Goal: Task Accomplishment & Management: Manage account settings

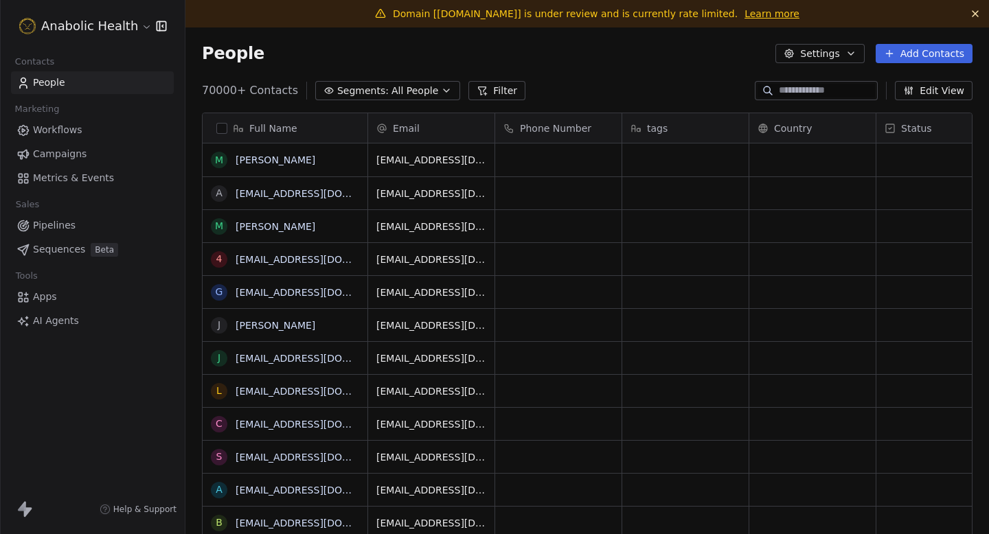
scroll to position [471, 804]
click at [82, 16] on html "Anabolic Health Contacts People Marketing Workflows Campaigns Metrics & Events …" at bounding box center [494, 267] width 989 height 534
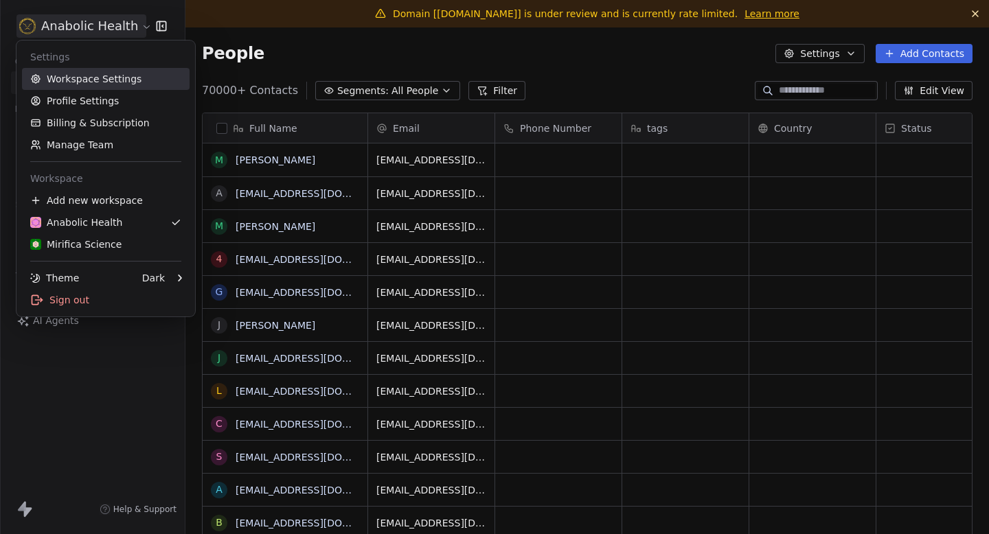
click at [73, 75] on link "Workspace Settings" at bounding box center [106, 79] width 168 height 22
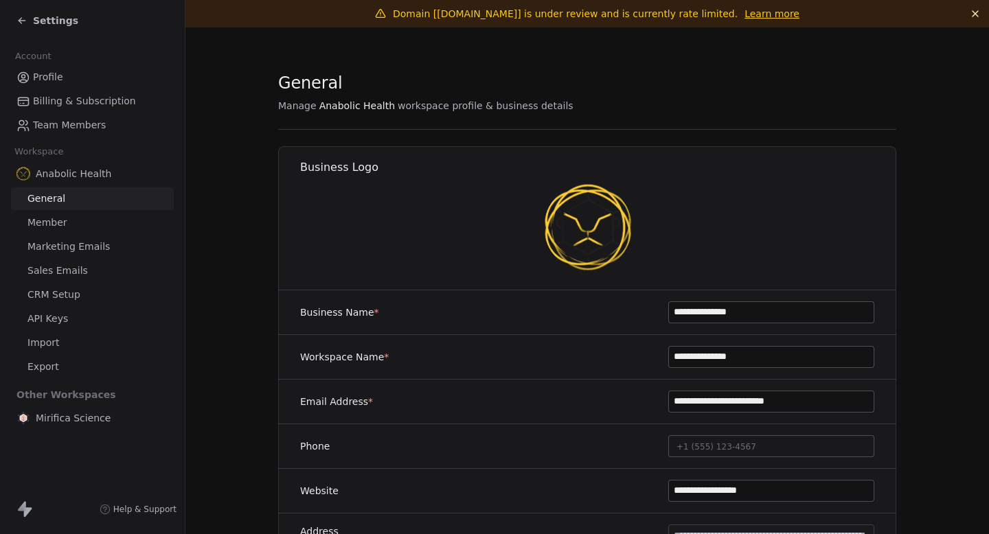
click at [104, 244] on span "Marketing Emails" at bounding box center [68, 247] width 82 height 14
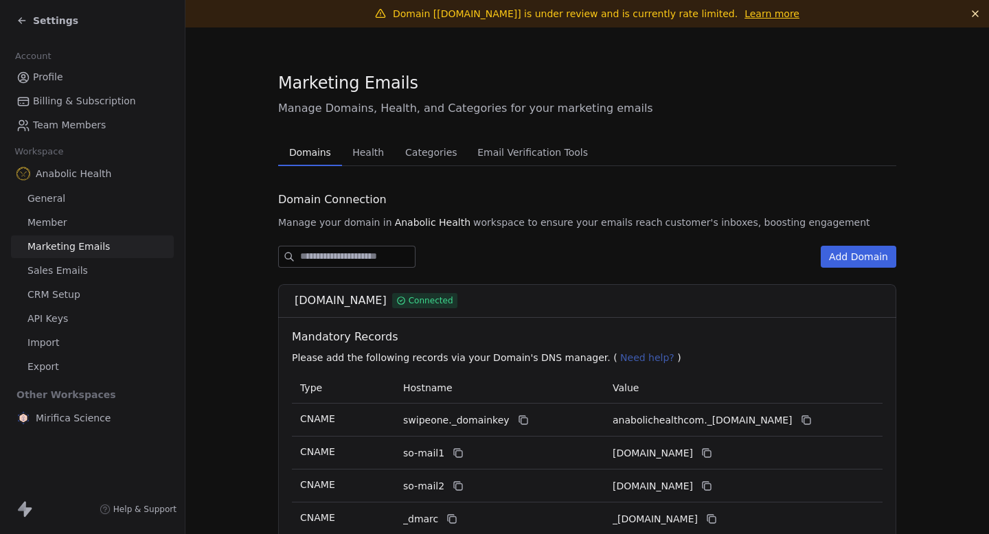
click at [365, 145] on span "Health" at bounding box center [368, 152] width 43 height 19
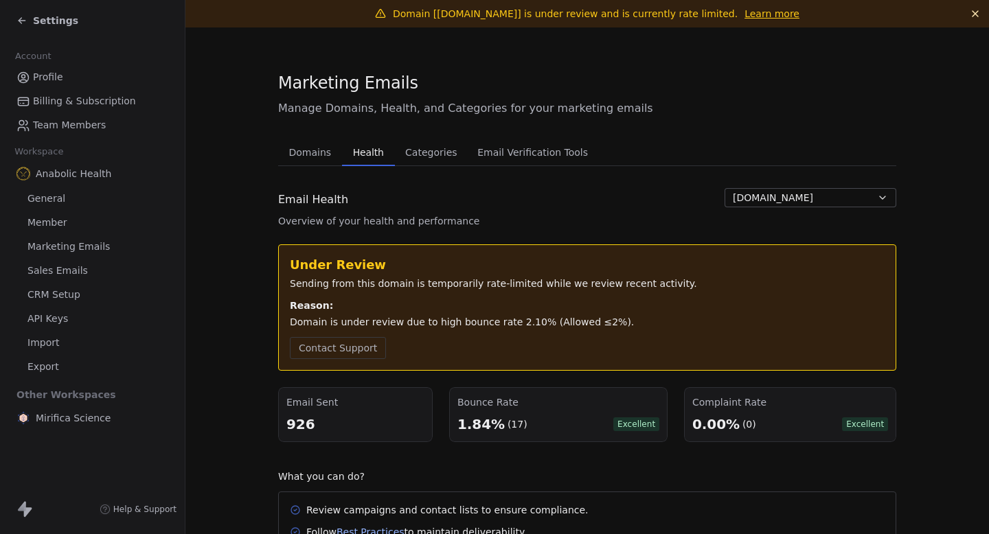
scroll to position [104, 0]
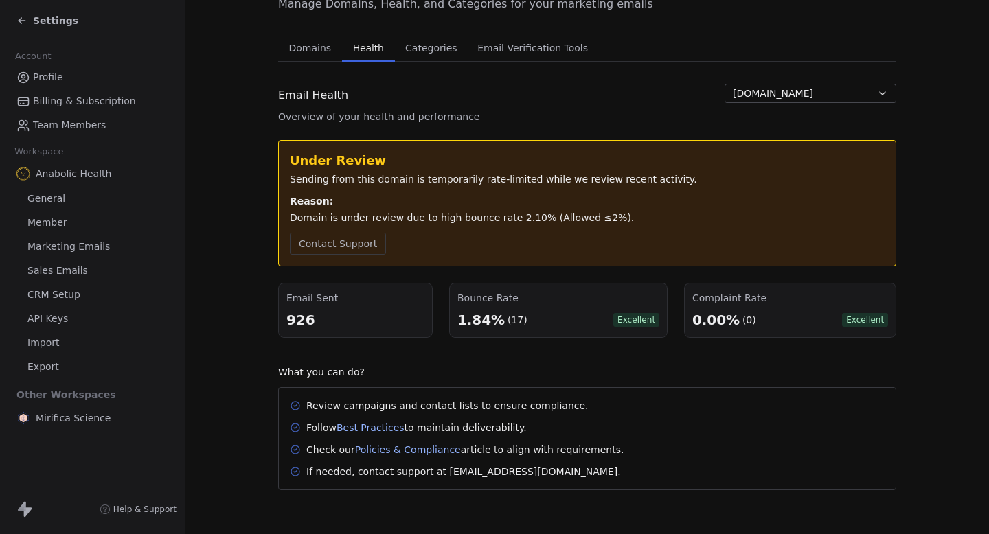
click at [515, 325] on div "(17)" at bounding box center [517, 320] width 20 height 14
click at [512, 319] on div "(17)" at bounding box center [517, 320] width 20 height 14
copy div "17"
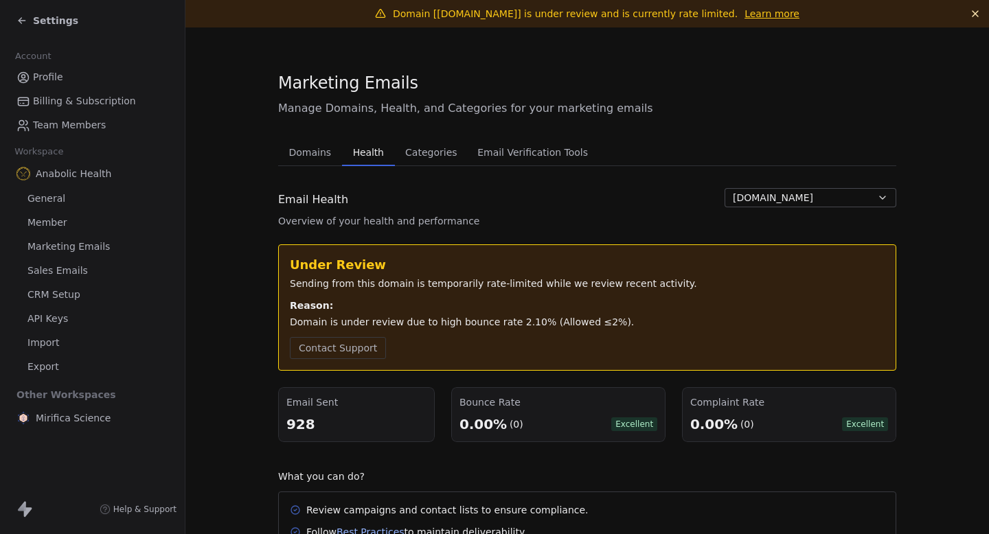
click at [43, 13] on div "Settings" at bounding box center [94, 20] width 157 height 19
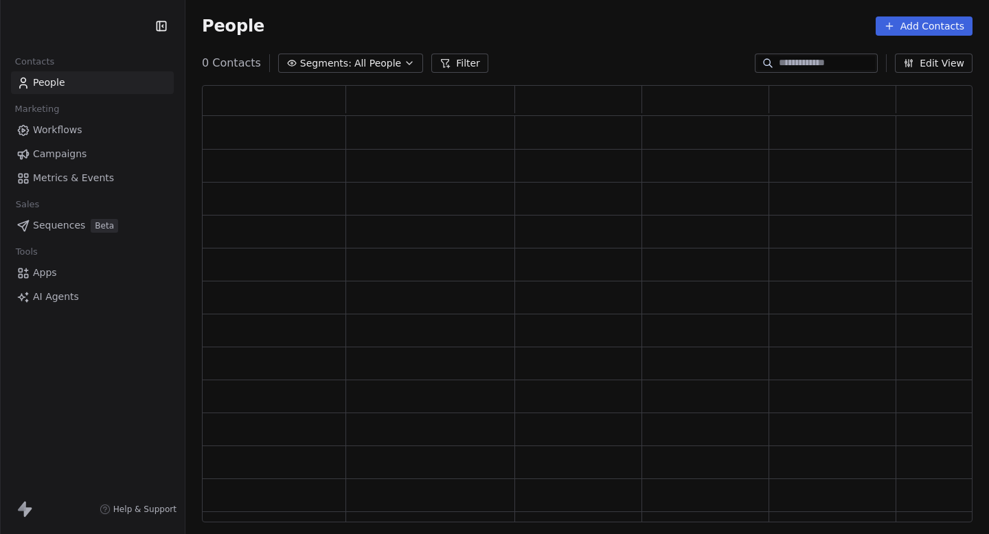
scroll to position [438, 771]
